Goal: Task Accomplishment & Management: Manage account settings

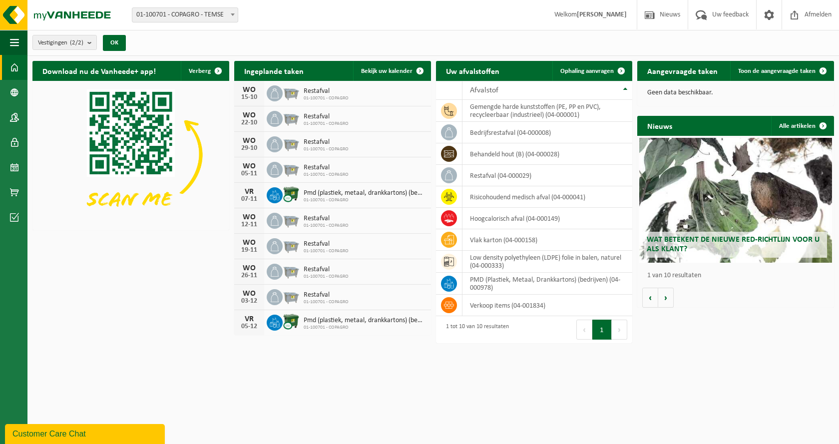
click at [383, 93] on div "[DATE] Restafval 01-100701 - COPAGRO" at bounding box center [332, 93] width 197 height 25
click at [421, 70] on span at bounding box center [420, 71] width 20 height 20
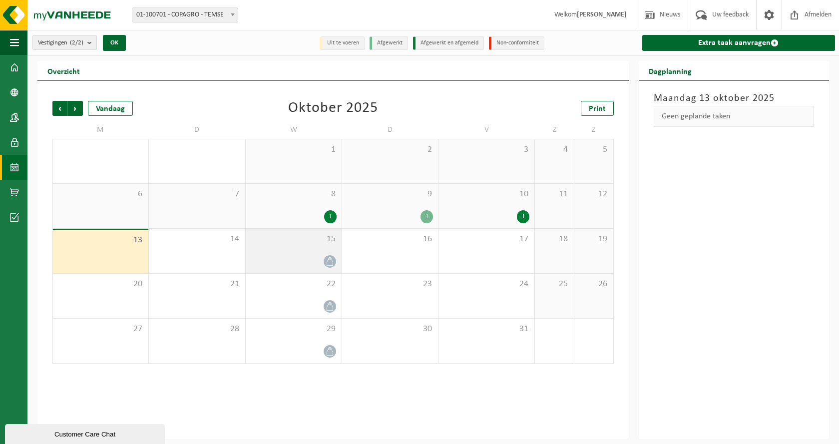
click at [328, 259] on icon at bounding box center [330, 261] width 8 height 8
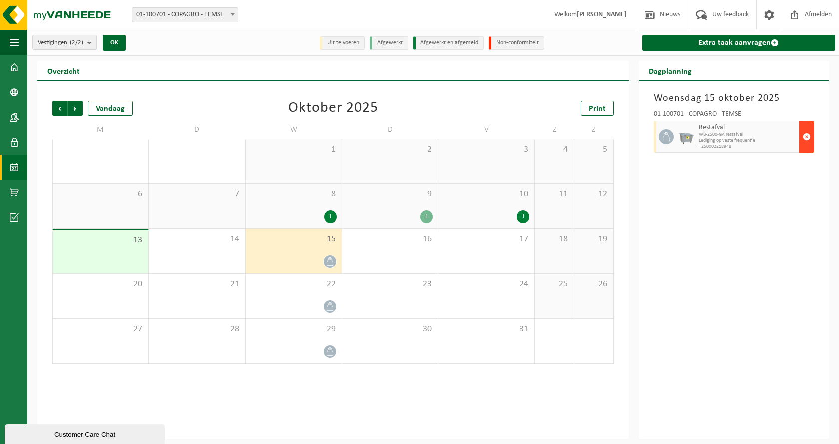
click at [809, 138] on span "button" at bounding box center [807, 137] width 8 height 20
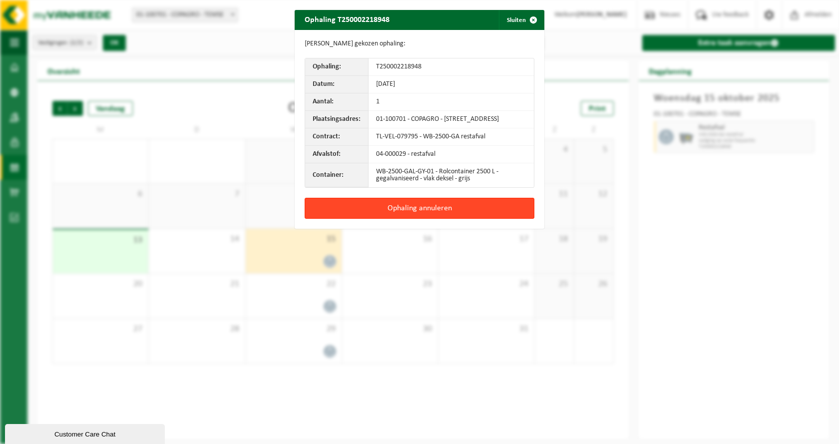
click at [412, 219] on button "Ophaling annuleren" at bounding box center [420, 208] width 230 height 21
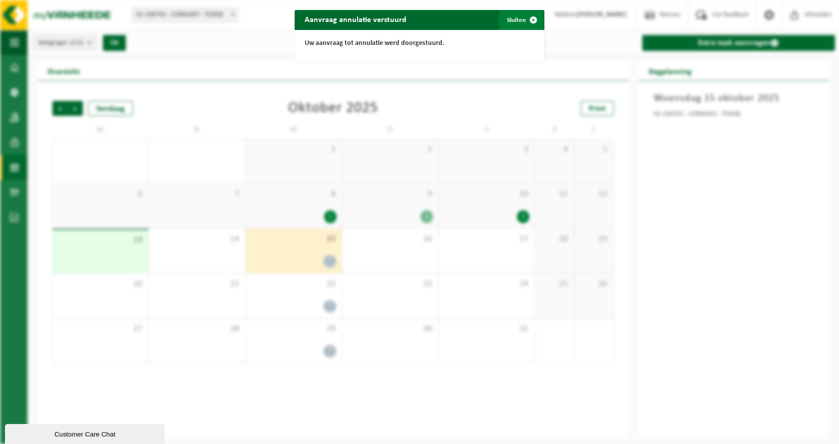
click at [524, 20] on span "button" at bounding box center [534, 20] width 20 height 20
